Goal: Communication & Community: Connect with others

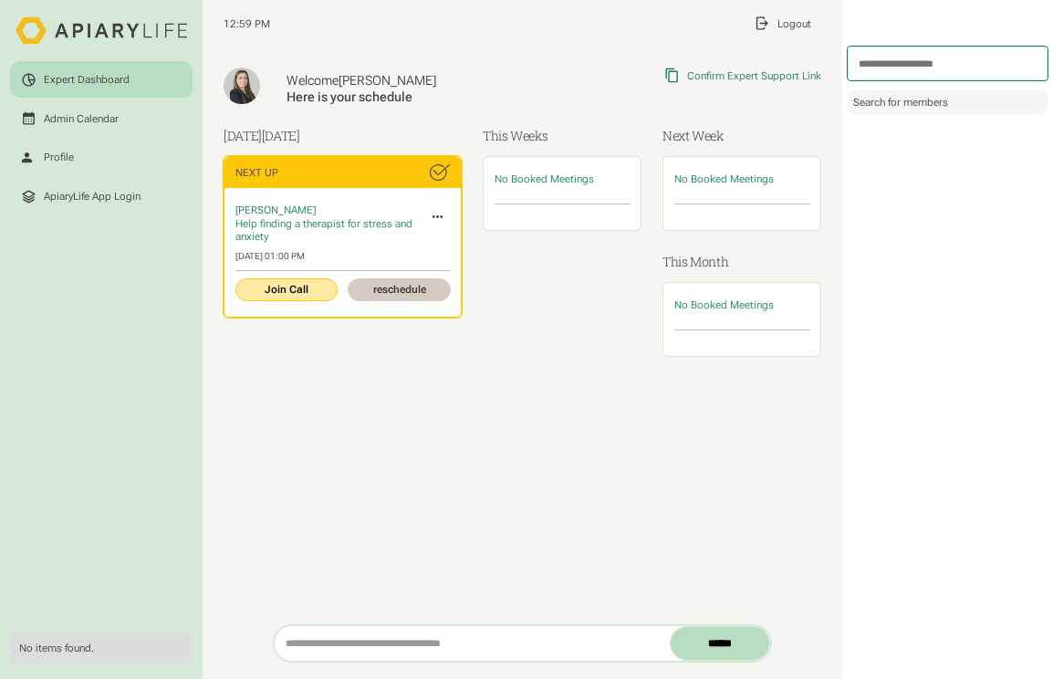
click at [258, 284] on link "Join Call" at bounding box center [286, 289] width 103 height 23
